Goal: Information Seeking & Learning: Learn about a topic

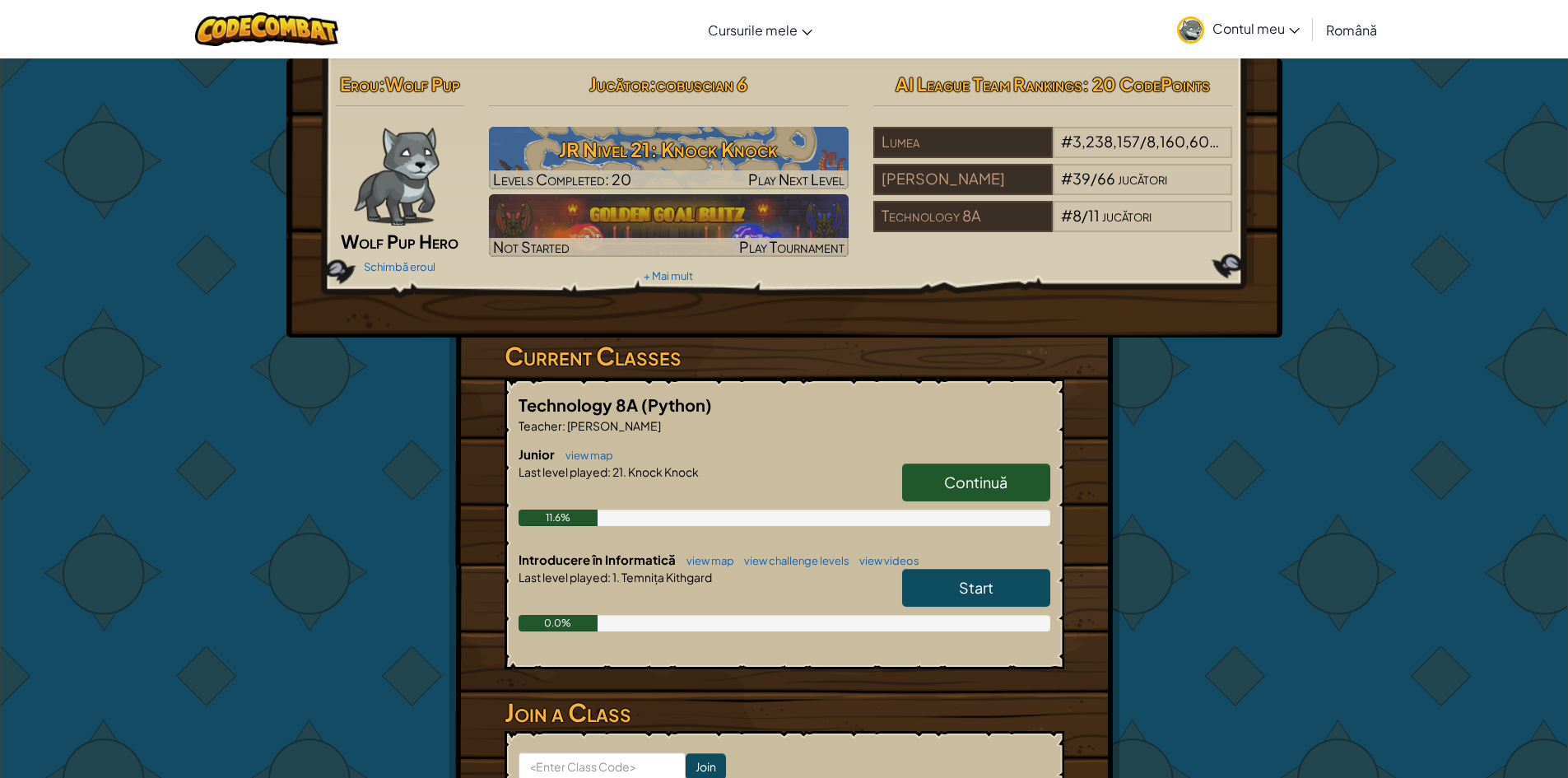
click at [986, 483] on span "Continuă" at bounding box center [976, 482] width 64 height 19
select select "ro"
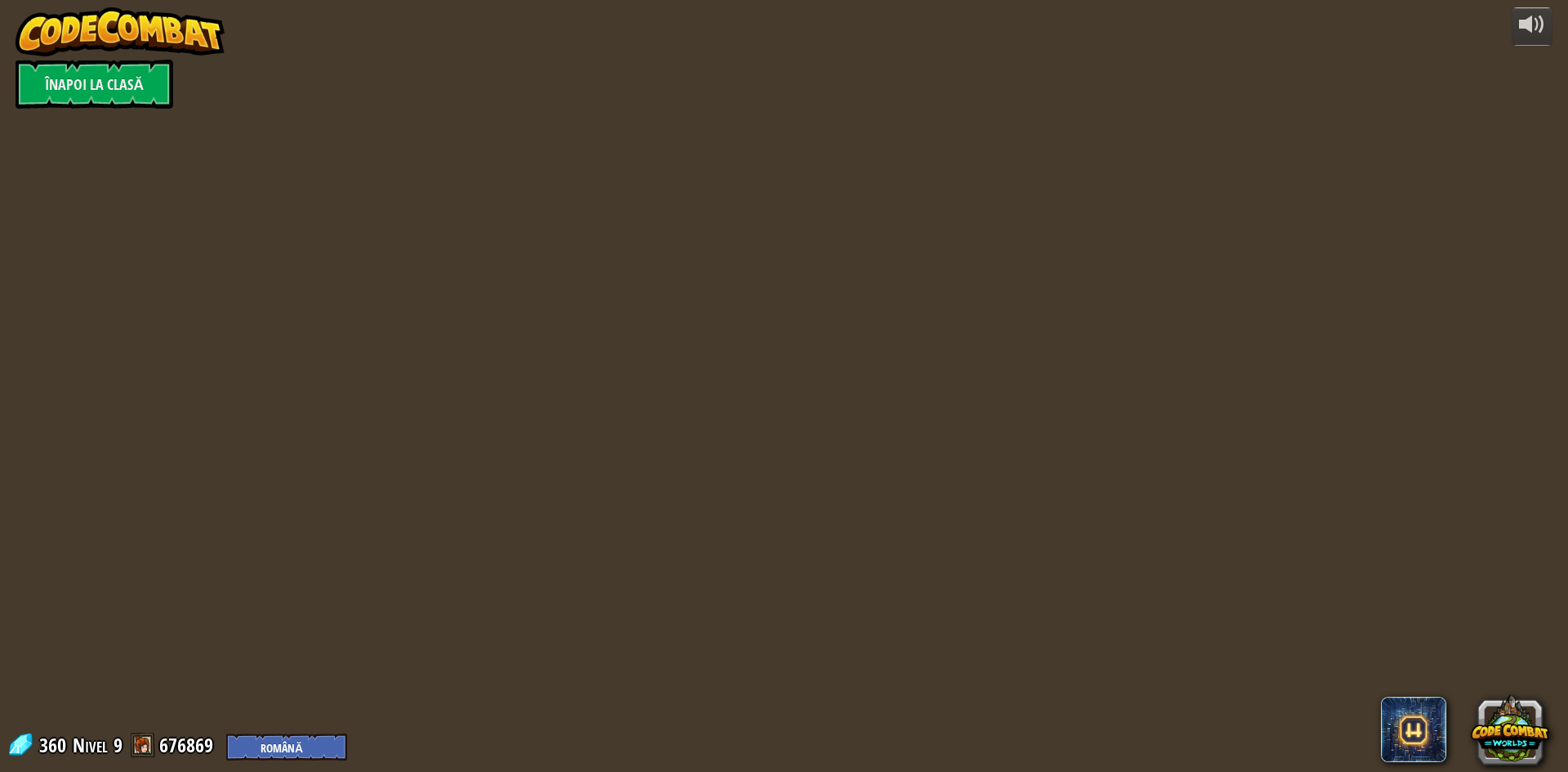
select select "ro"
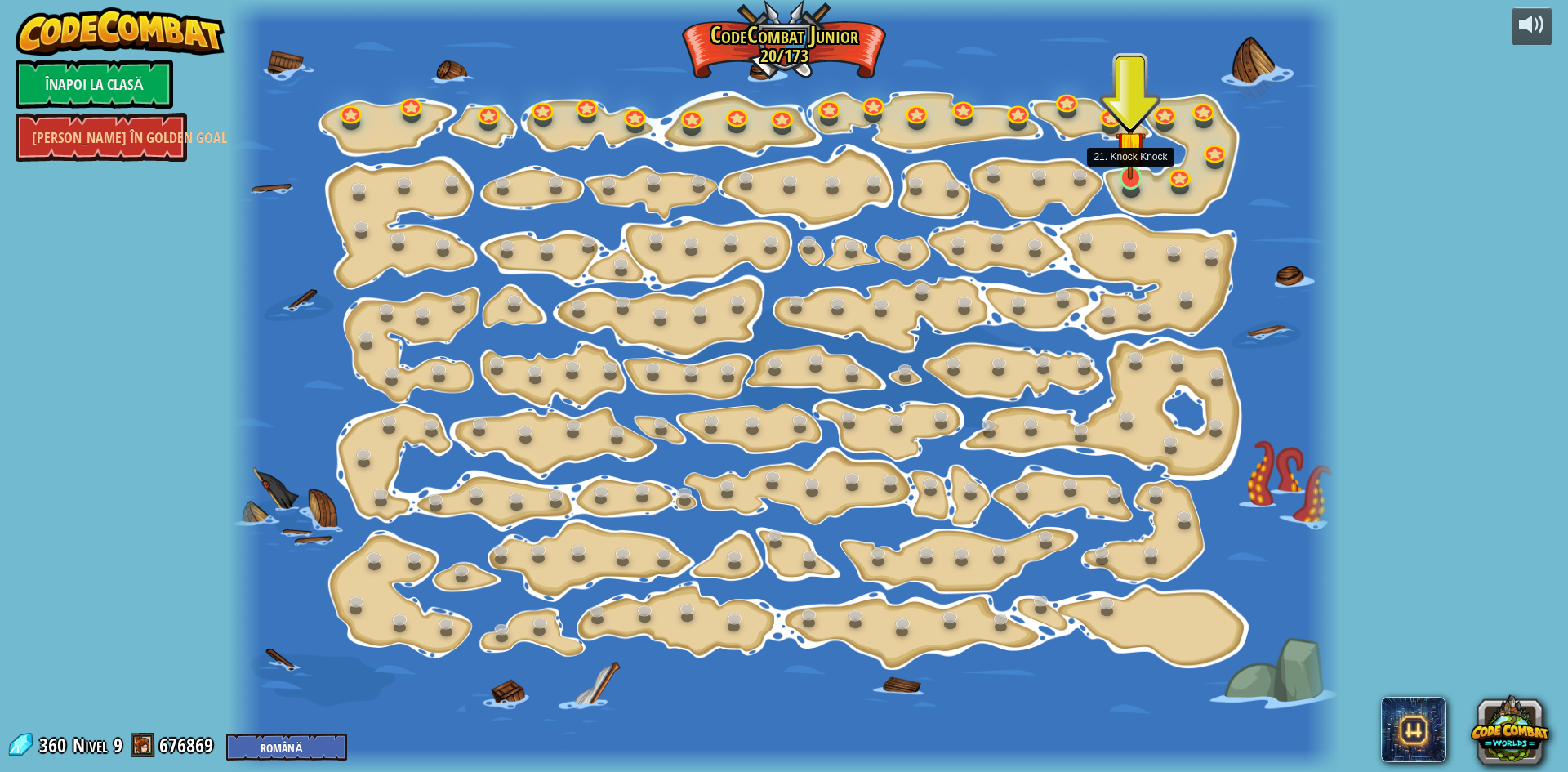
click at [1135, 174] on img at bounding box center [1129, 146] width 29 height 68
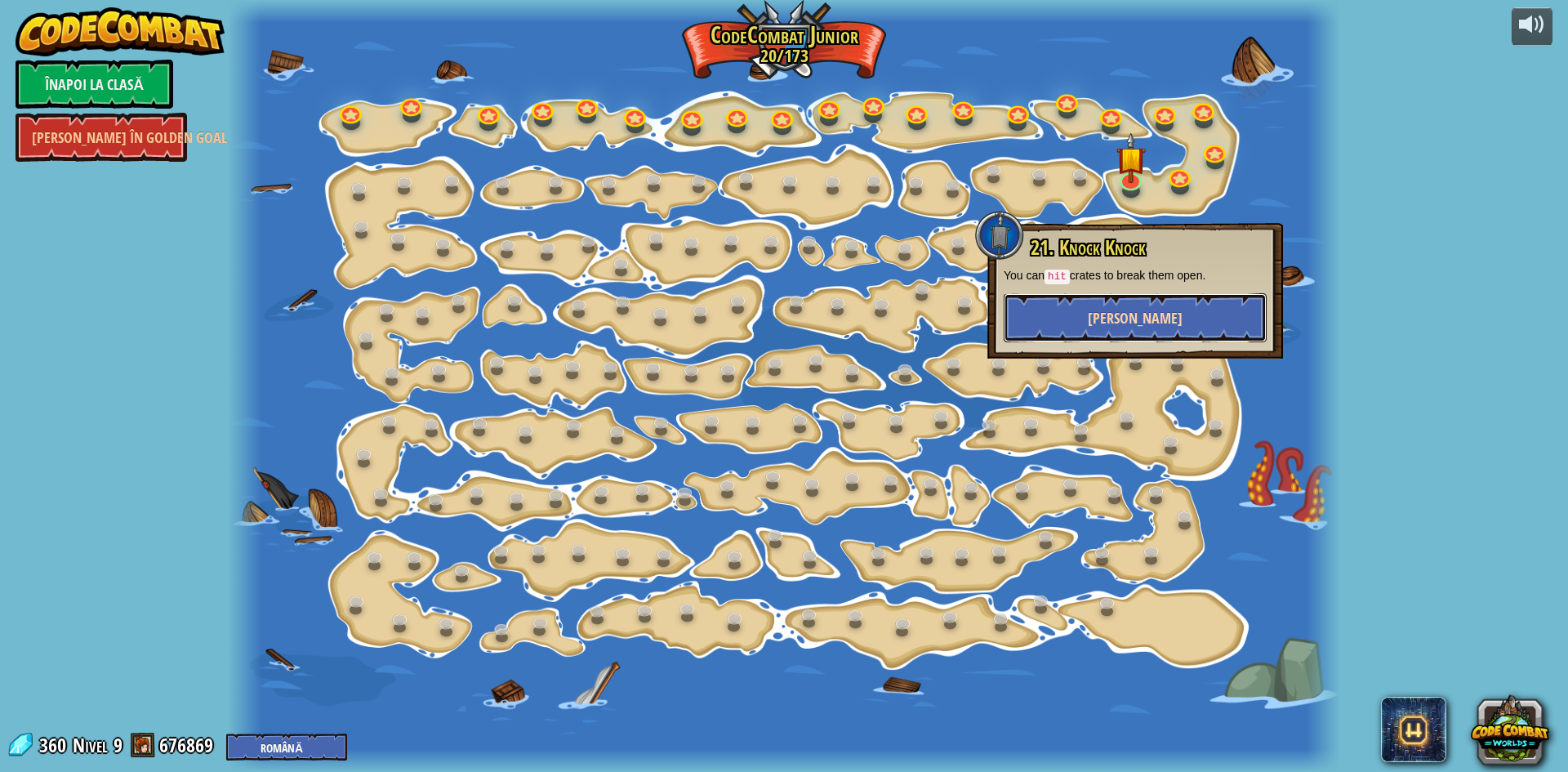
click at [1143, 327] on button "Joacă" at bounding box center [1135, 317] width 263 height 49
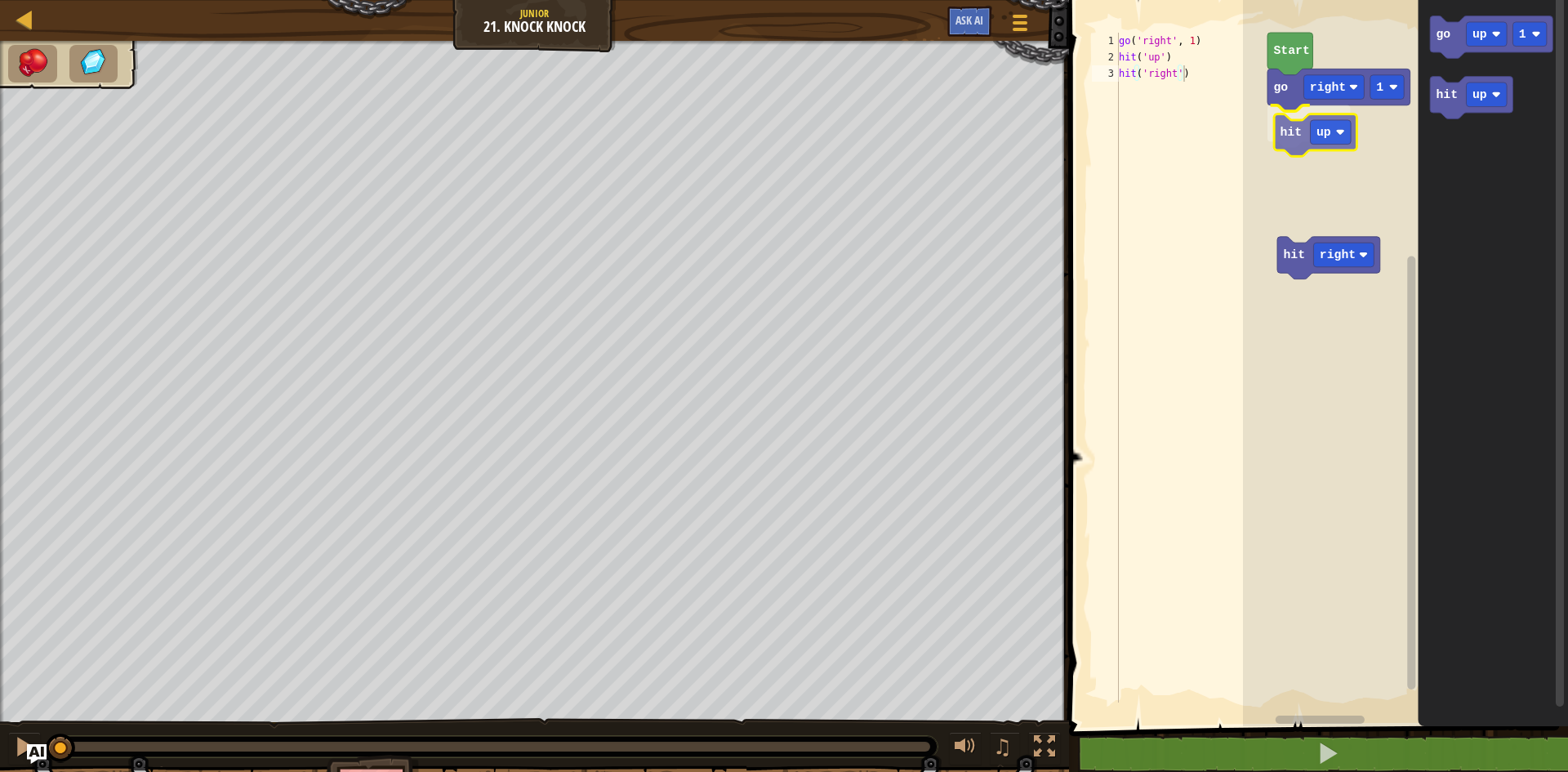
click at [1303, 127] on div "go right 1 hit up Start hit right go up 1 hit up hit up" at bounding box center [1405, 359] width 325 height 735
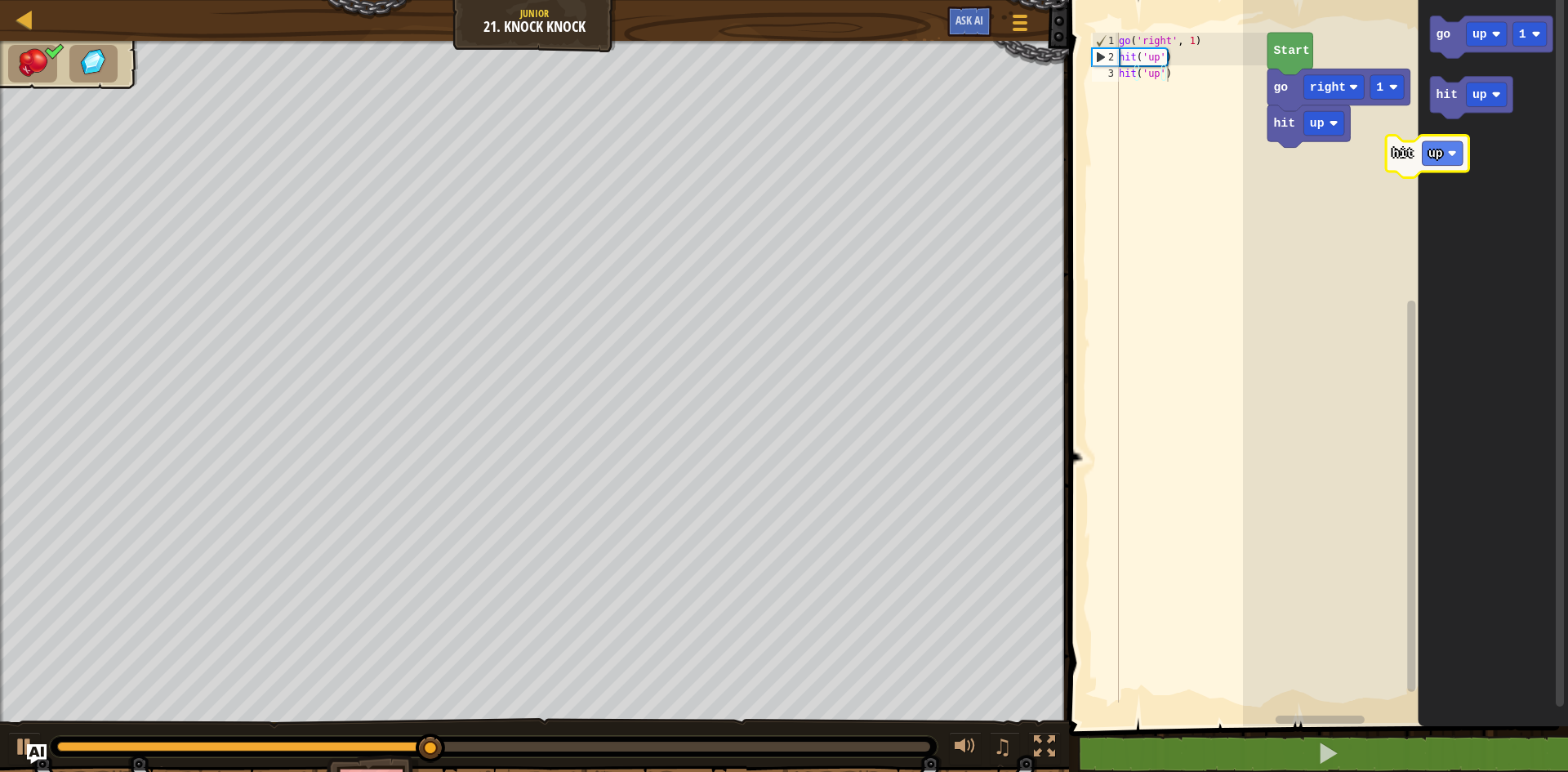
click at [1464, 156] on icon "go up 1 hit up" at bounding box center [1492, 359] width 150 height 735
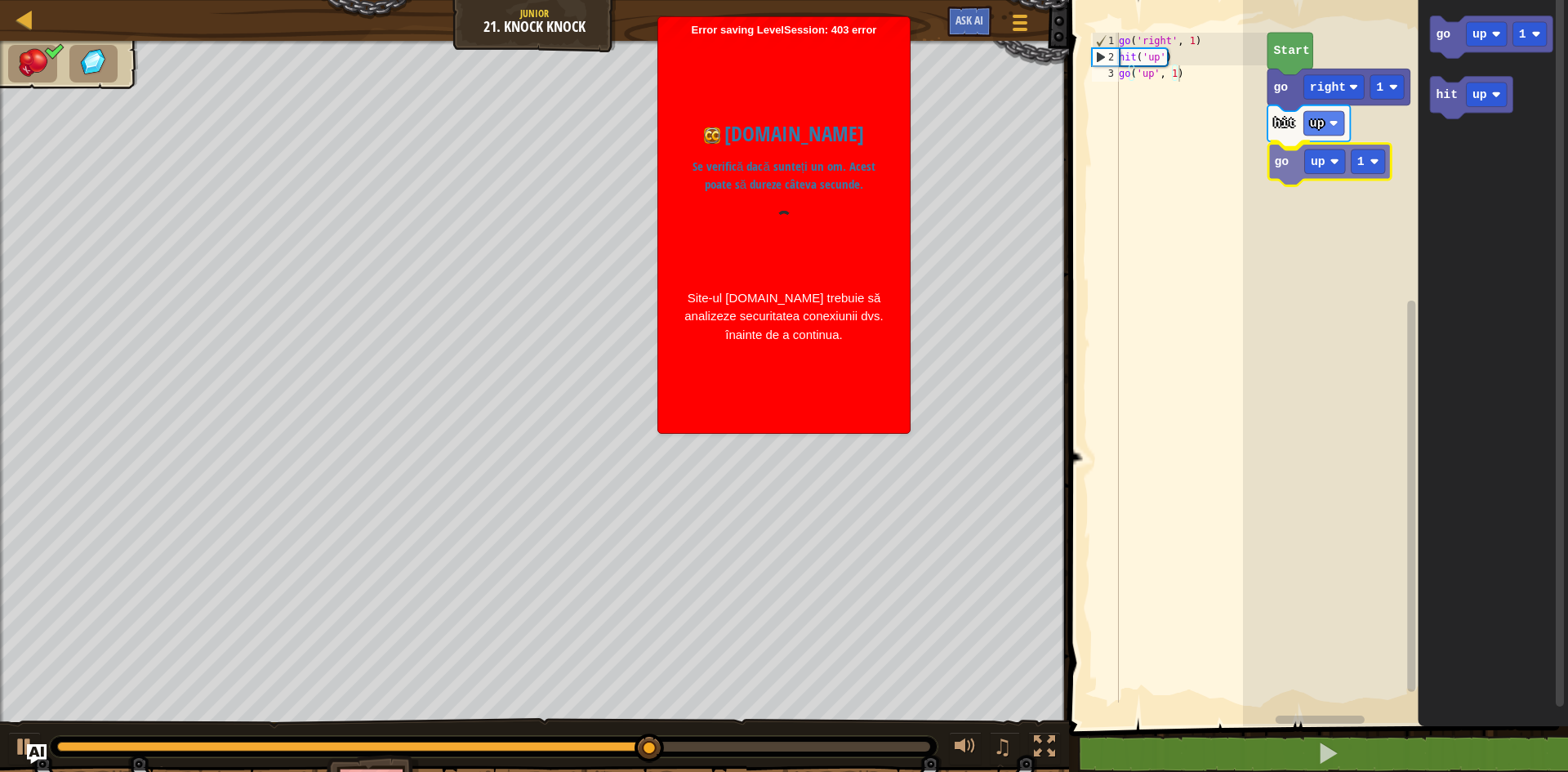
click at [1281, 175] on div "hit up go up 1 go right 1 Start go up 1 hit up go up 1" at bounding box center [1405, 359] width 325 height 735
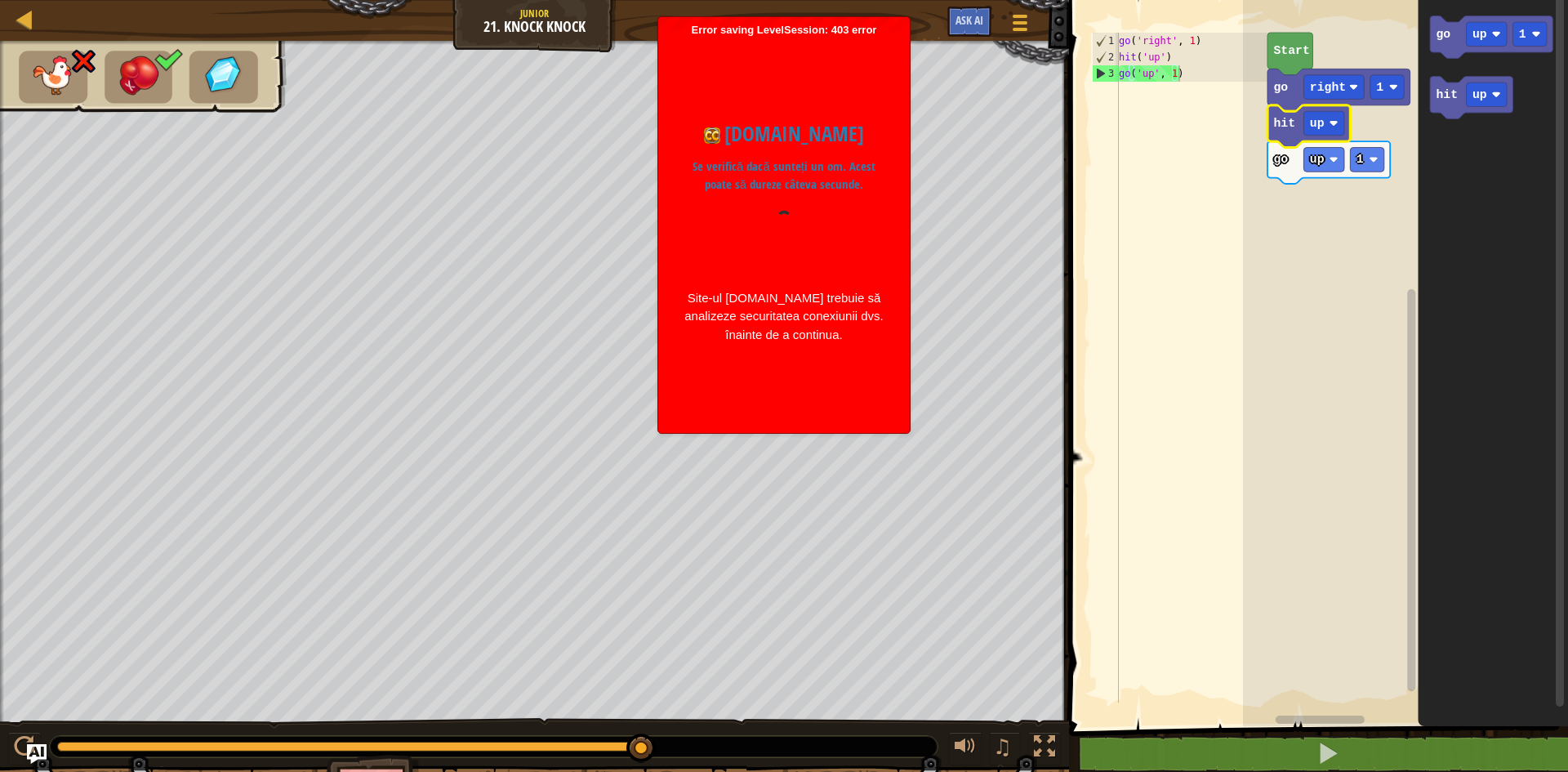
click at [1257, 180] on rect "Blockly Workspace" at bounding box center [1405, 359] width 325 height 735
click at [1335, 164] on image "Blockly Workspace" at bounding box center [1334, 160] width 9 height 9
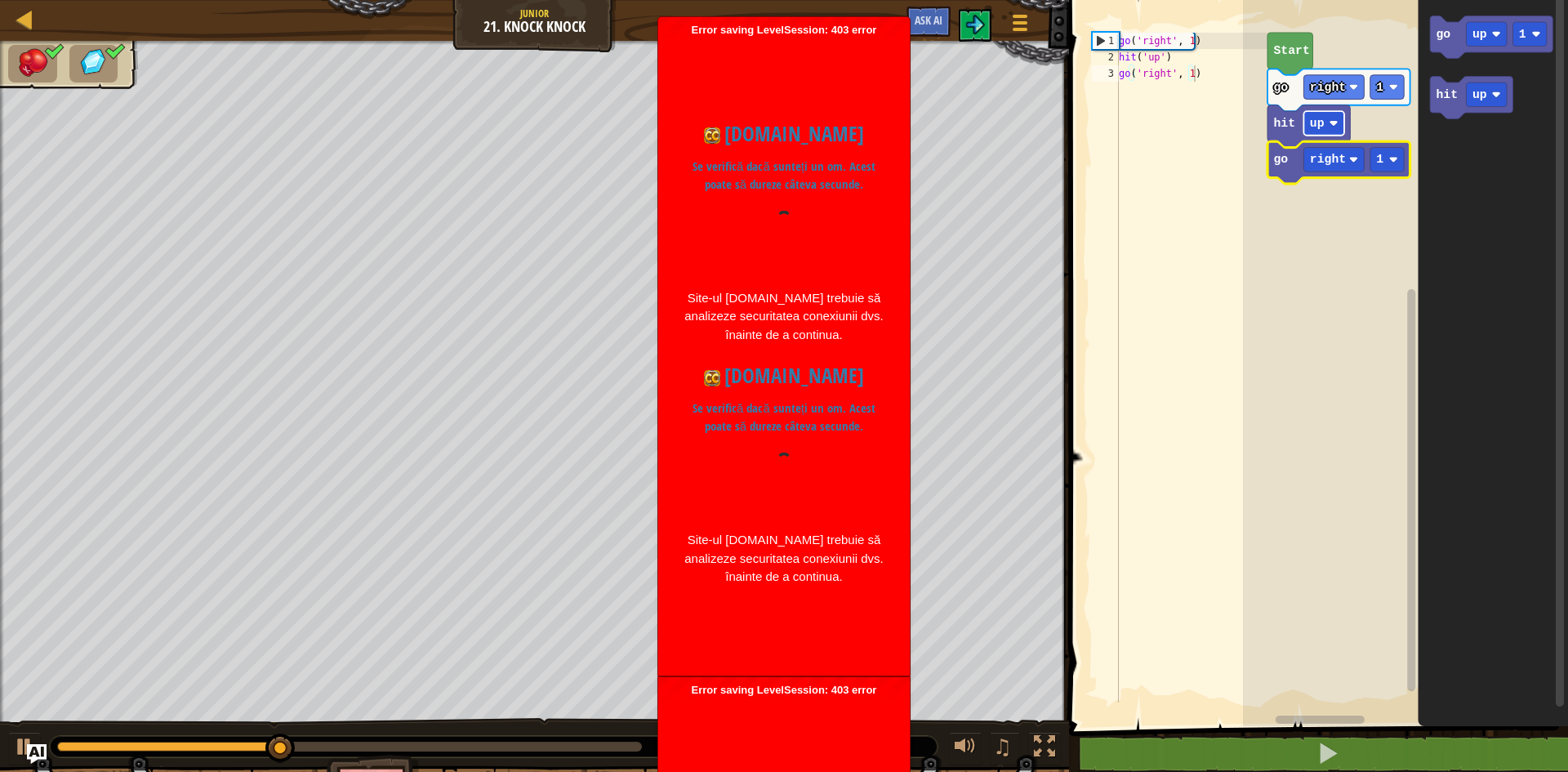
click at [1330, 120] on image "Blockly Workspace" at bounding box center [1334, 123] width 9 height 9
